Goal: Navigation & Orientation: Find specific page/section

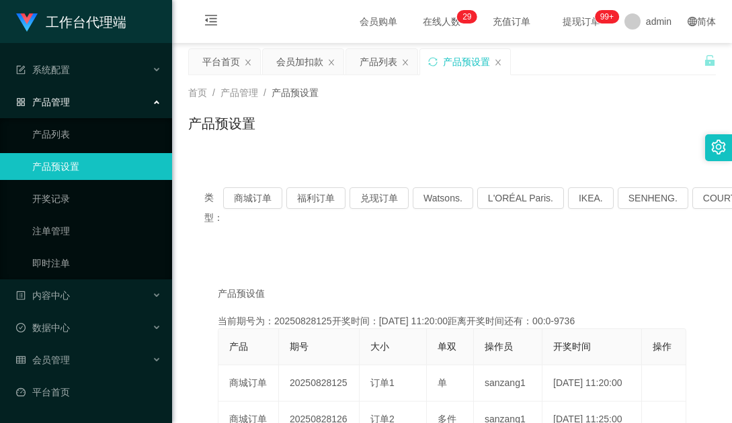
scroll to position [202, 0]
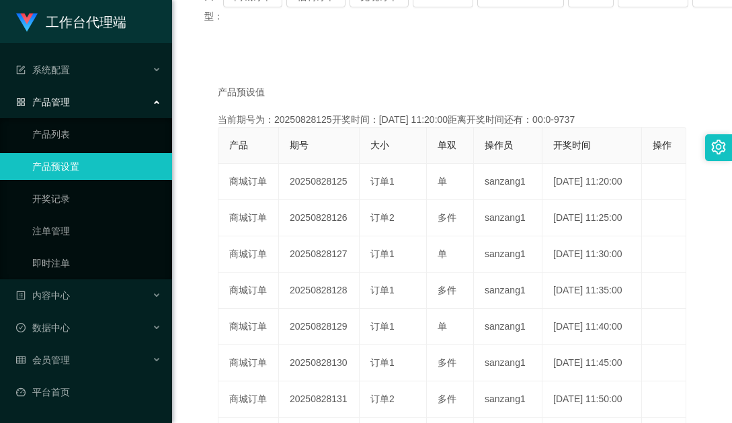
click at [318, 67] on div "产品预设值 添加期号 当前期号为：20250828125开奖时间：2025-08-28 11:20:00距离开奖时间还有：00:0-9737 产品 期号 大小…" at bounding box center [451, 321] width 527 height 530
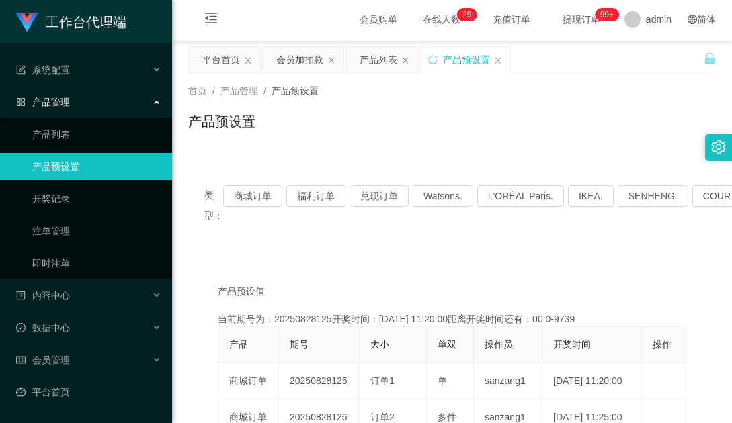
scroll to position [0, 0]
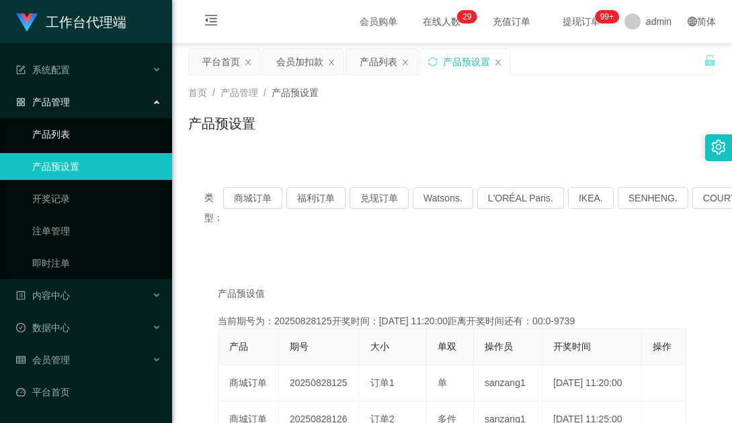
click at [98, 141] on link "产品列表" at bounding box center [96, 134] width 129 height 27
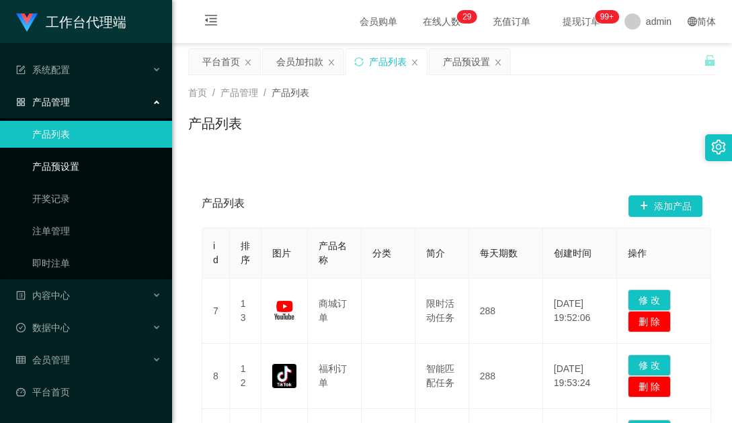
click at [73, 163] on link "产品预设置" at bounding box center [96, 166] width 129 height 27
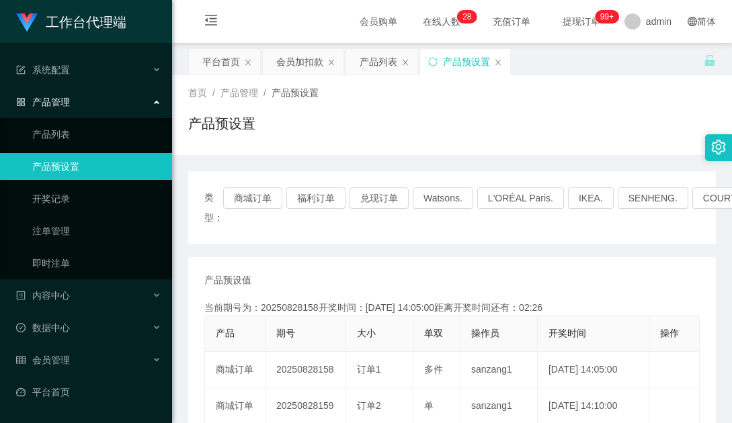
scroll to position [67, 0]
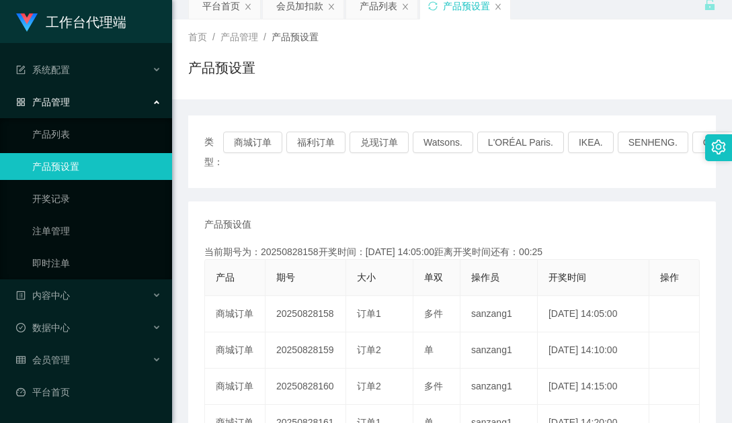
scroll to position [0, 0]
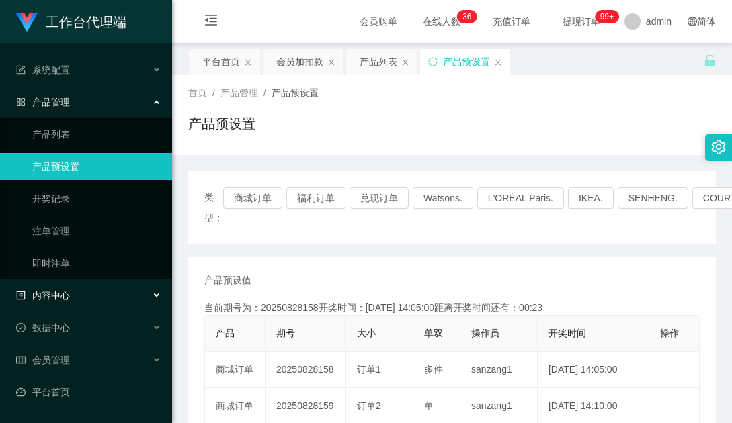
click at [79, 300] on div "内容中心" at bounding box center [86, 295] width 172 height 27
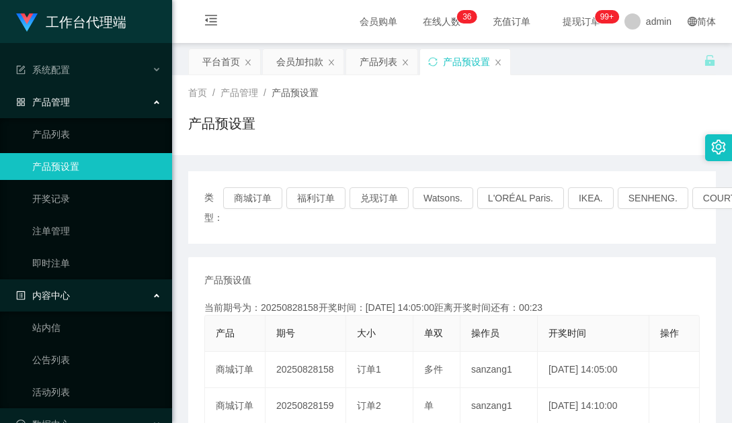
click at [93, 295] on div "内容中心" at bounding box center [86, 295] width 172 height 27
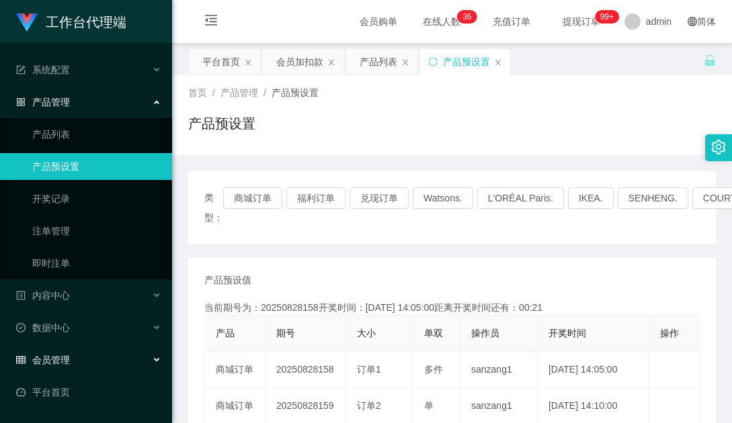
click at [86, 356] on div "会员管理" at bounding box center [86, 360] width 172 height 27
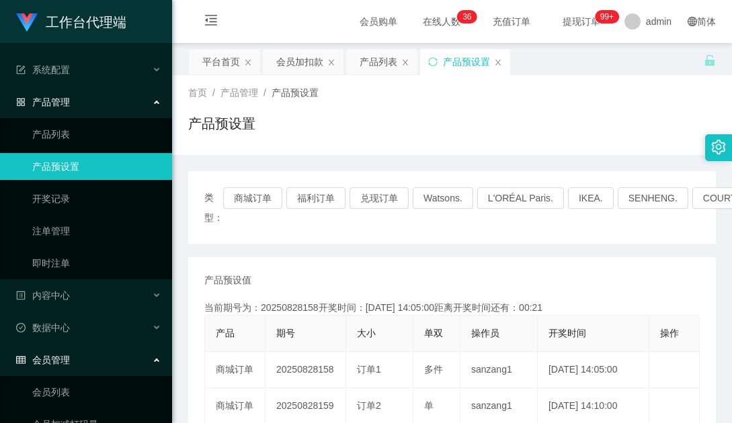
scroll to position [254, 0]
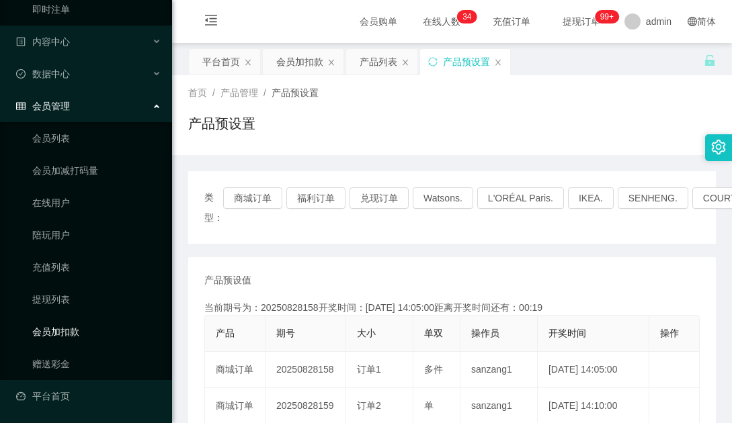
click at [84, 340] on link "会员加扣款" at bounding box center [96, 331] width 129 height 27
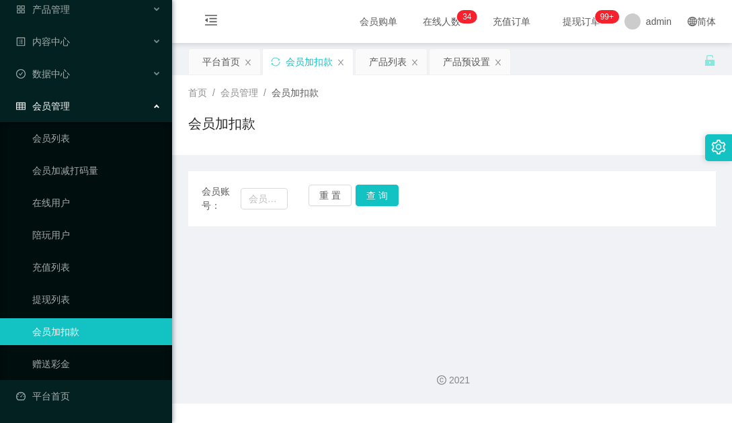
scroll to position [93, 0]
click at [62, 359] on link "赠送彩金" at bounding box center [96, 364] width 129 height 27
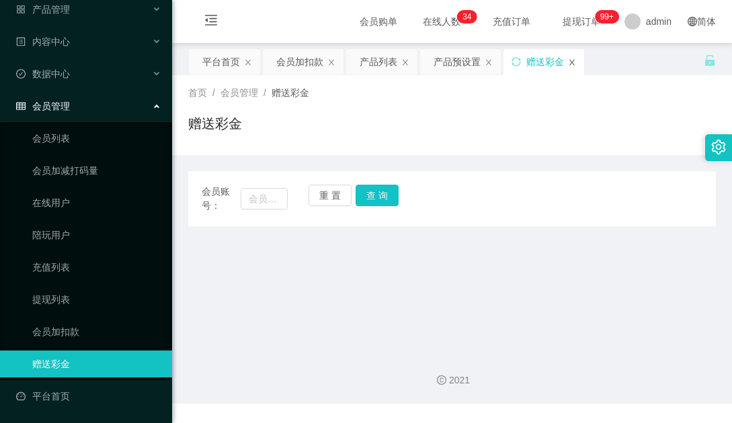
click at [574, 62] on icon "图标: close" at bounding box center [572, 62] width 8 height 8
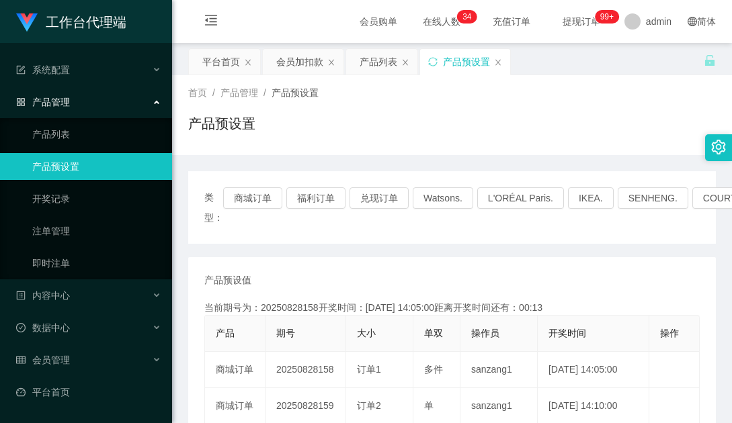
click at [103, 108] on div "产品管理" at bounding box center [86, 102] width 172 height 27
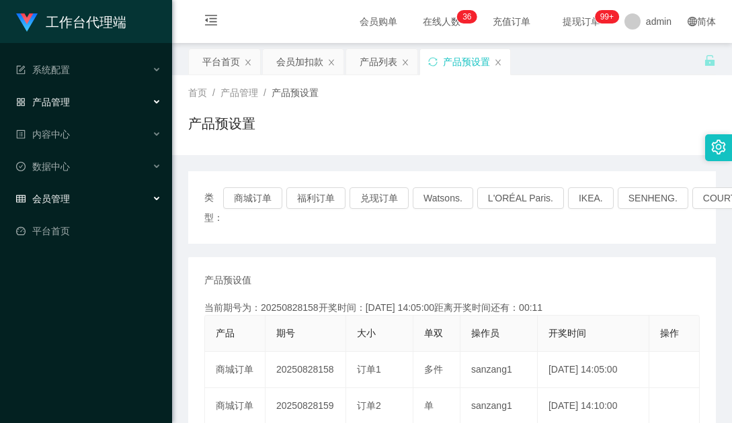
click at [78, 200] on div "会员管理" at bounding box center [86, 198] width 172 height 27
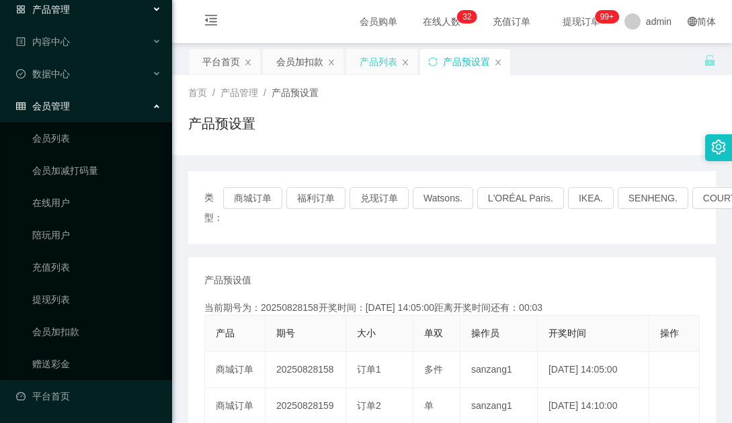
click at [377, 65] on div "产品列表" at bounding box center [378, 62] width 38 height 26
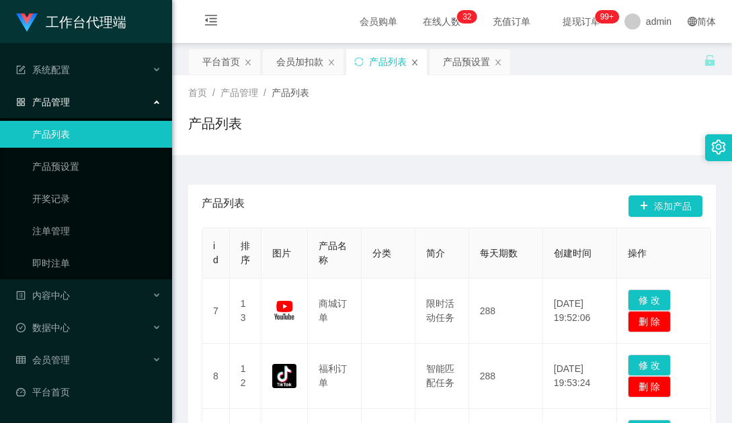
click at [412, 62] on icon "图标: close" at bounding box center [414, 62] width 8 height 8
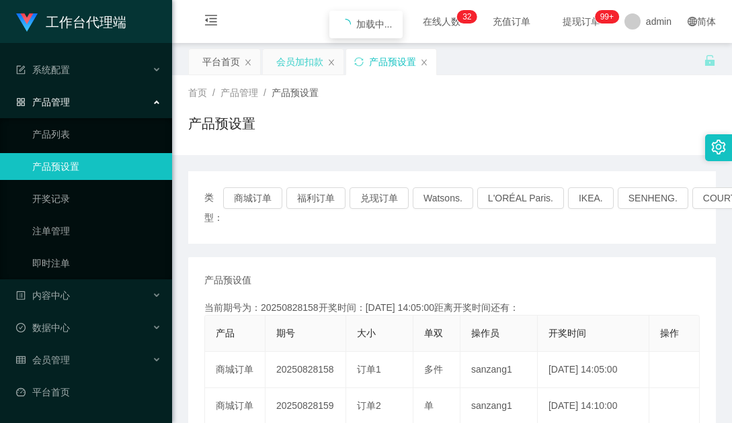
click at [293, 62] on div "会员加扣款" at bounding box center [299, 62] width 47 height 26
